Goal: Task Accomplishment & Management: Use online tool/utility

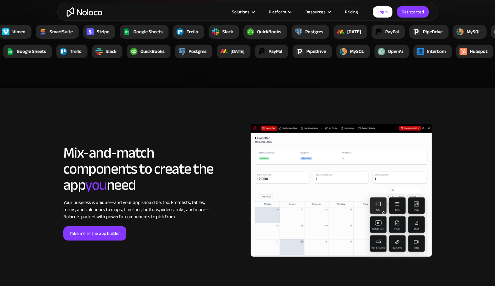
scroll to position [1161, 0]
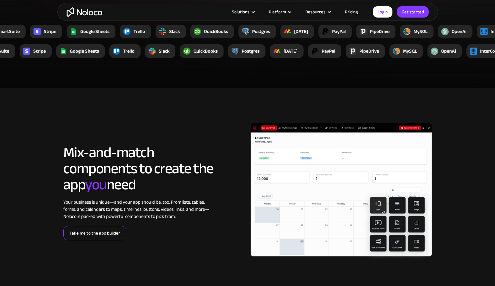
click at [103, 236] on link "Take me to the app builder" at bounding box center [94, 233] width 63 height 14
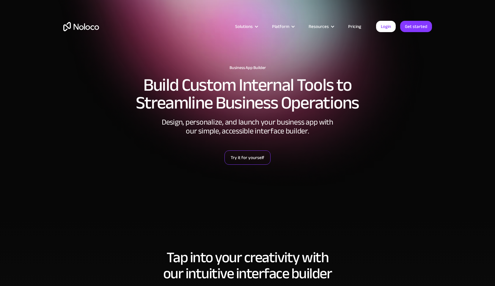
click at [249, 161] on link "Try it for yourself" at bounding box center [247, 157] width 46 height 14
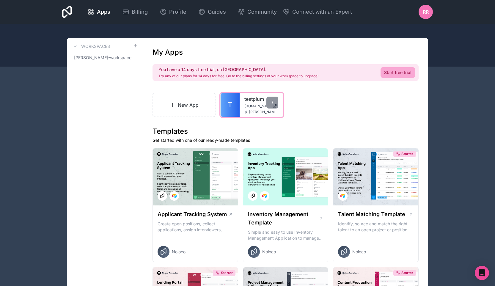
click at [253, 109] on div "testplum testplum.noloco.co raphael@plumservices.co" at bounding box center [261, 105] width 43 height 24
click at [234, 108] on link "T" at bounding box center [230, 105] width 19 height 24
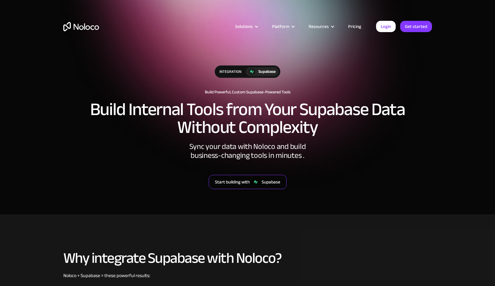
click at [251, 182] on link "Start building with Supabase" at bounding box center [248, 182] width 78 height 14
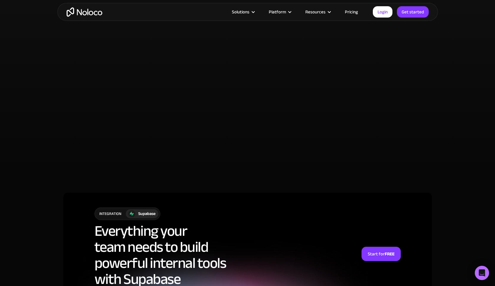
scroll to position [1317, 0]
